Goal: Find specific page/section: Find specific page/section

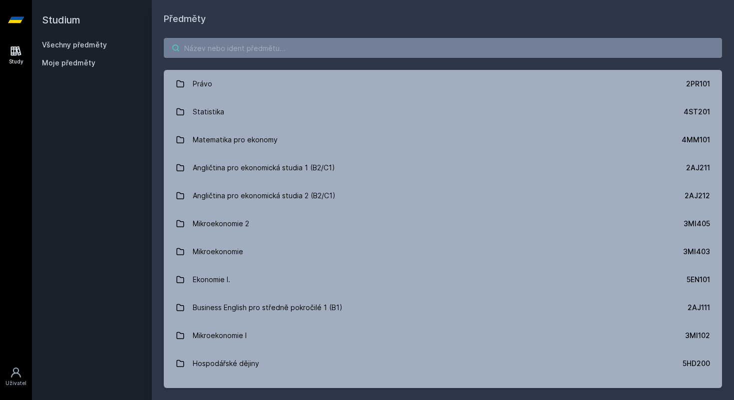
click at [304, 52] on input "search" at bounding box center [443, 48] width 558 height 20
click at [281, 46] on input "search" at bounding box center [443, 48] width 558 height 20
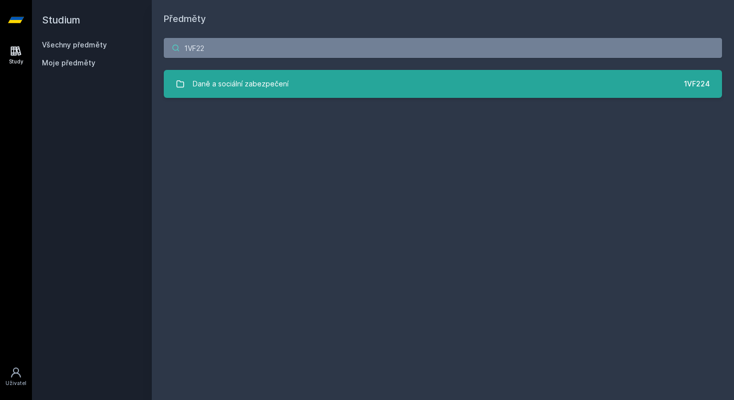
type input "1VF22"
click at [289, 88] on link "Daně a sociální zabezpečení 1VF224" at bounding box center [443, 84] width 558 height 28
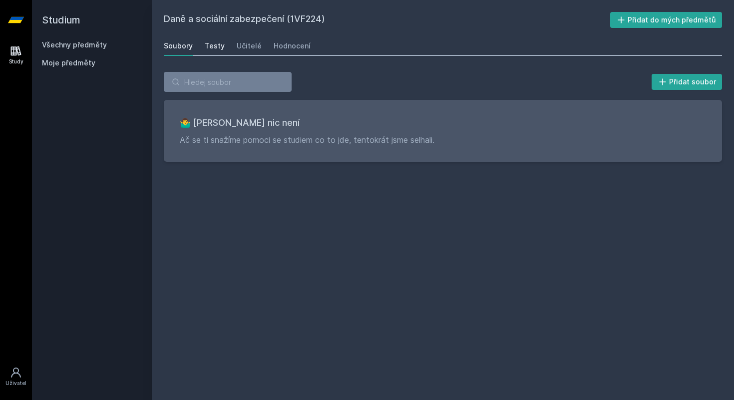
click at [217, 44] on div "Testy" at bounding box center [215, 46] width 20 height 10
click at [238, 46] on div "Učitelé" at bounding box center [249, 46] width 25 height 10
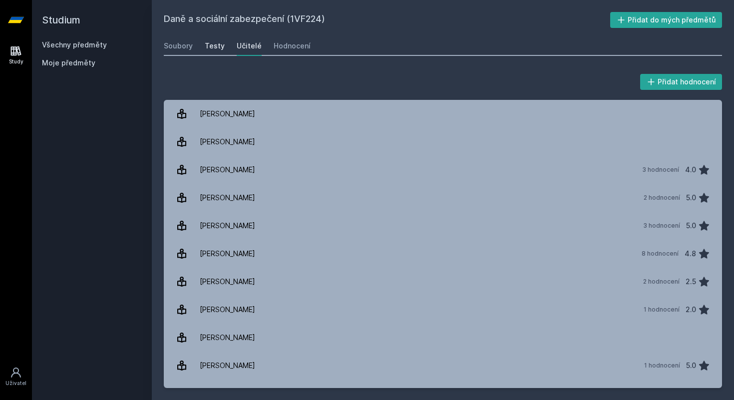
click at [205, 52] on link "Testy" at bounding box center [215, 46] width 20 height 20
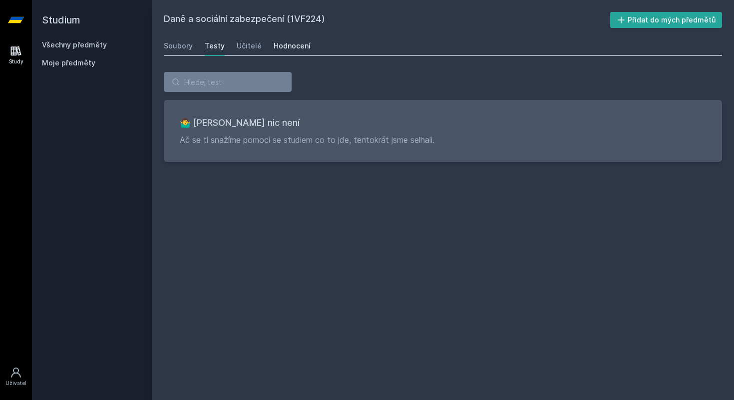
click at [292, 48] on div "Hodnocení" at bounding box center [292, 46] width 37 height 10
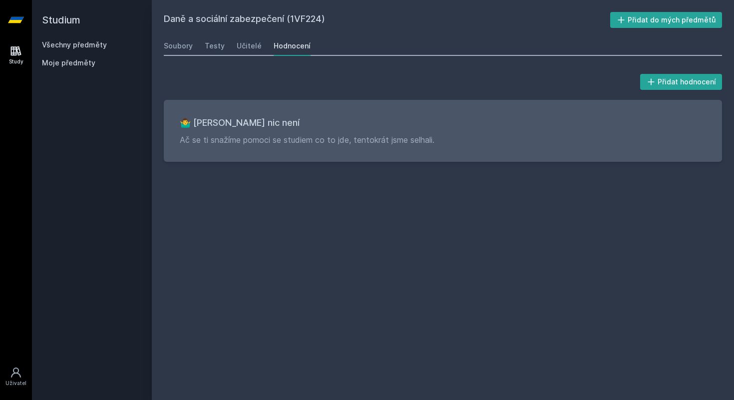
click at [199, 46] on div "Soubory Testy Učitelé Hodnocení" at bounding box center [443, 46] width 558 height 20
click at [171, 46] on div "Soubory" at bounding box center [178, 46] width 29 height 10
